Goal: Task Accomplishment & Management: Manage account settings

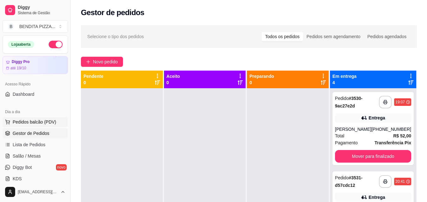
click at [47, 122] on span "Pedidos balcão (PDV)" at bounding box center [35, 122] width 44 height 6
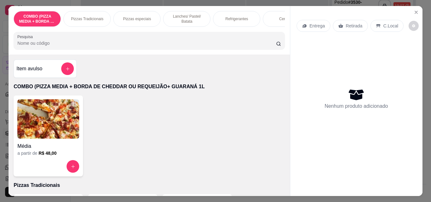
scroll to position [96, 0]
click at [86, 18] on p "Pizzas Tradicionais" at bounding box center [87, 18] width 33 height 5
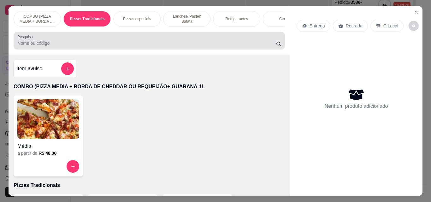
scroll to position [16, 0]
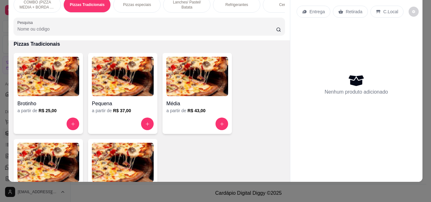
click at [60, 161] on img at bounding box center [48, 162] width 62 height 39
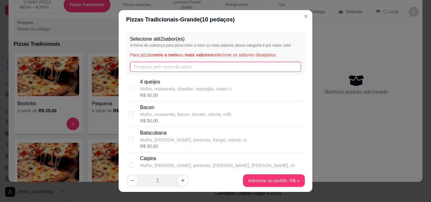
click at [151, 68] on input "text" at bounding box center [215, 67] width 171 height 10
click at [150, 88] on p "Molho, mussarela, cheddar, requeijão, cream c" at bounding box center [186, 89] width 92 height 6
checkbox input "true"
click at [144, 69] on input "text" at bounding box center [215, 67] width 171 height 10
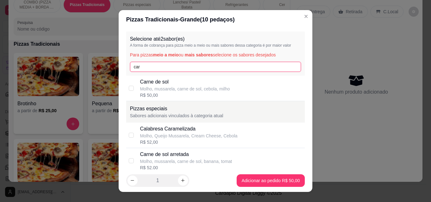
type input "car"
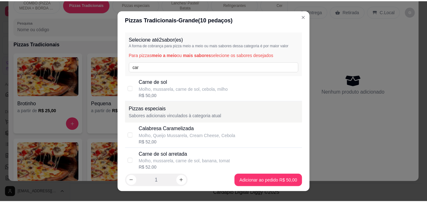
scroll to position [123, 0]
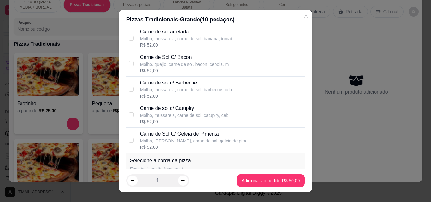
click at [165, 84] on div "Carne de sol c/ Barbecue" at bounding box center [186, 83] width 92 height 8
checkbox input "true"
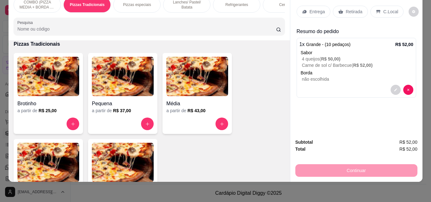
click at [310, 9] on p "Entrega" at bounding box center [317, 12] width 15 height 6
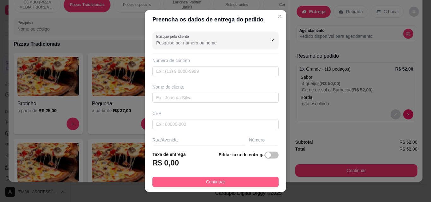
click at [254, 184] on button "Continuar" at bounding box center [216, 182] width 126 height 10
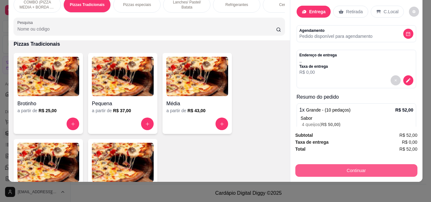
click at [347, 165] on button "Continuar" at bounding box center [357, 171] width 122 height 13
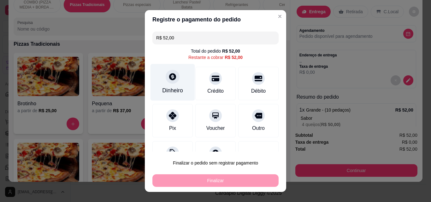
click at [175, 83] on div "Dinheiro" at bounding box center [173, 82] width 45 height 37
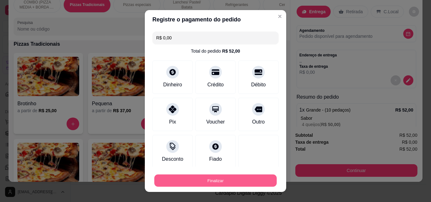
click at [237, 184] on button "Finalizar" at bounding box center [215, 181] width 123 height 12
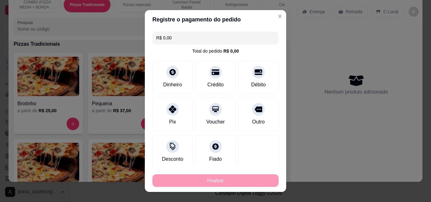
type input "-R$ 52,00"
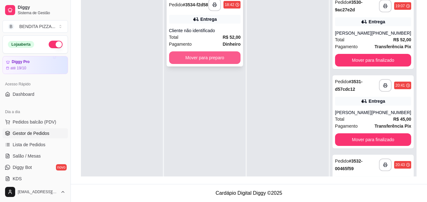
click at [226, 64] on button "Mover para preparo" at bounding box center [205, 57] width 72 height 13
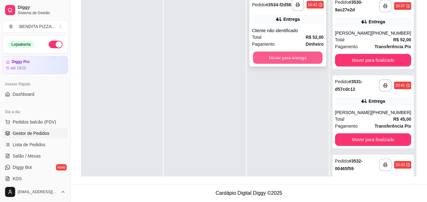
click at [298, 60] on button "Mover para entrega" at bounding box center [287, 58] width 69 height 12
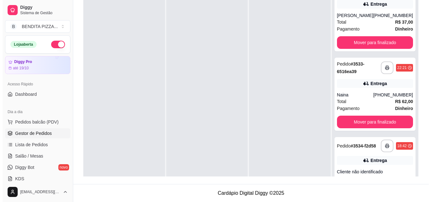
scroll to position [208, 0]
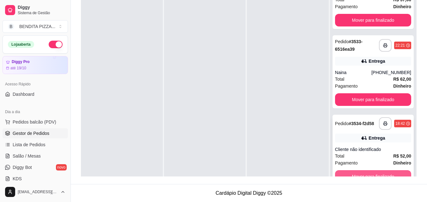
click at [390, 170] on div "**********" at bounding box center [372, 150] width 81 height 71
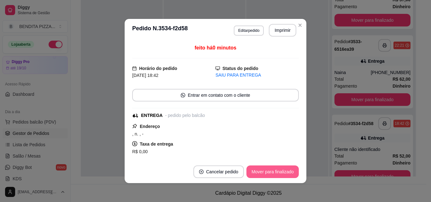
click at [280, 175] on button "Mover para finalizado" at bounding box center [273, 172] width 52 height 13
